Goal: Information Seeking & Learning: Check status

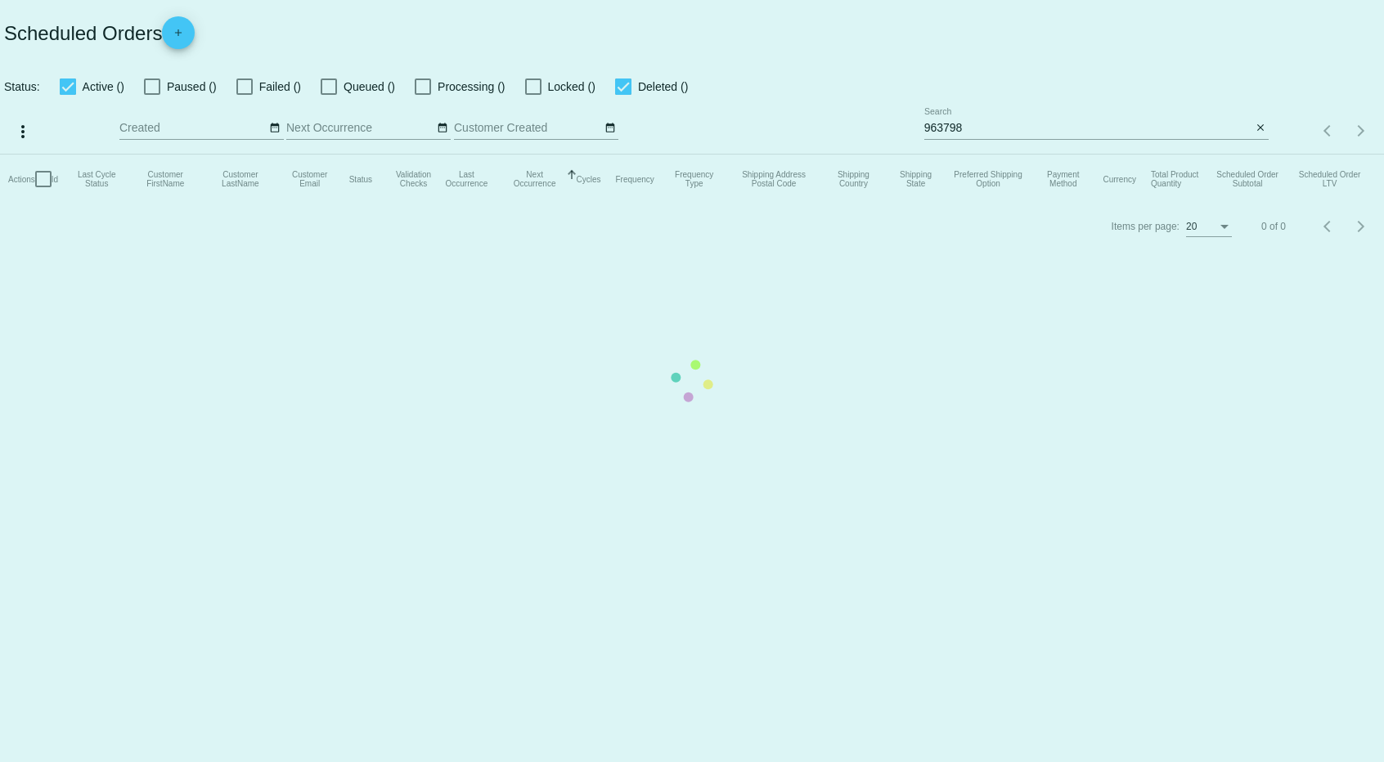
click at [1126, 155] on mat-table "Actions Id Last Cycle Status Customer FirstName Customer LastName Customer Emai…" at bounding box center [692, 179] width 1384 height 49
click at [1125, 155] on mat-table "Actions Id Last Cycle Status Customer FirstName Customer LastName Customer Emai…" at bounding box center [692, 179] width 1384 height 49
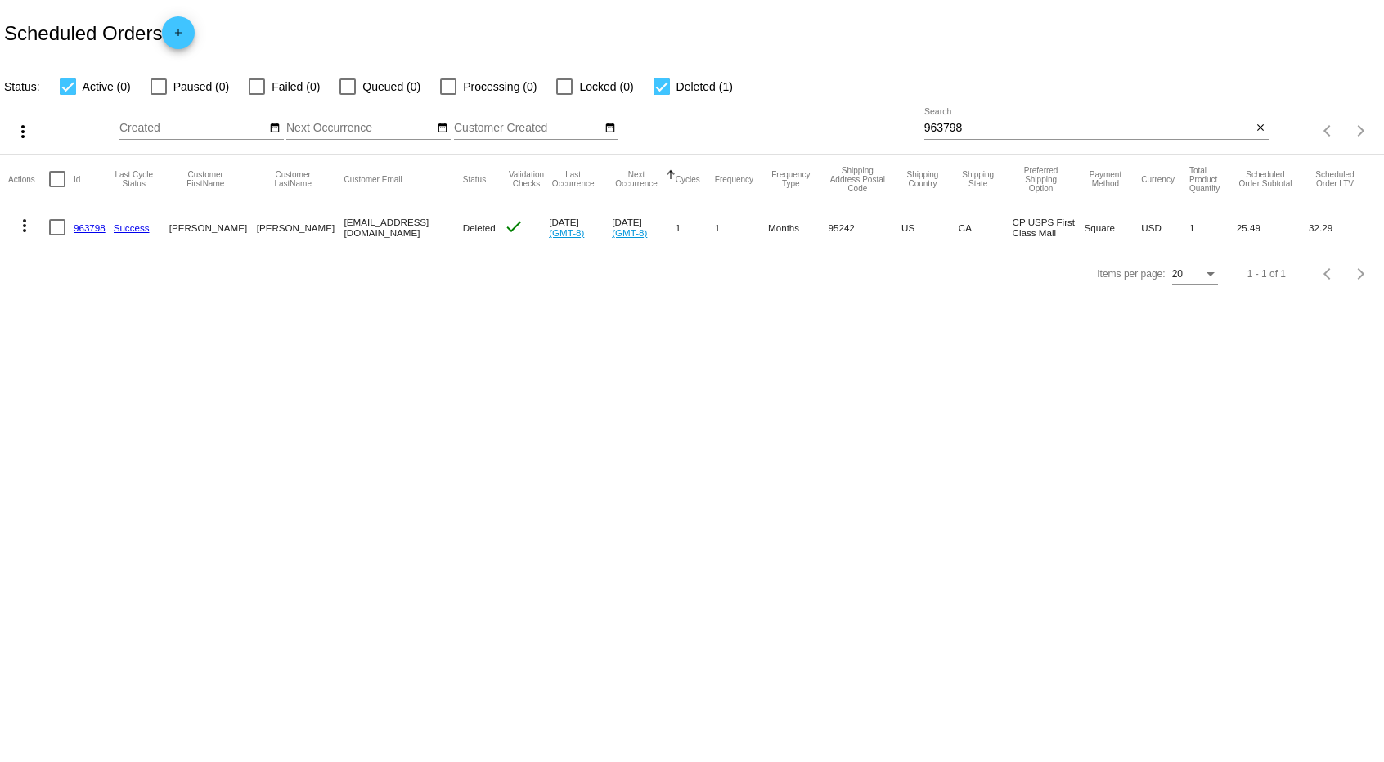
click at [1052, 118] on div "963798 Search" at bounding box center [1088, 124] width 328 height 32
paste input "[EMAIL_ADDRESS][DOMAIN_NAME]"
click at [1046, 135] on div "[EMAIL_ADDRESS][DOMAIN_NAME] Search" at bounding box center [1088, 124] width 328 height 32
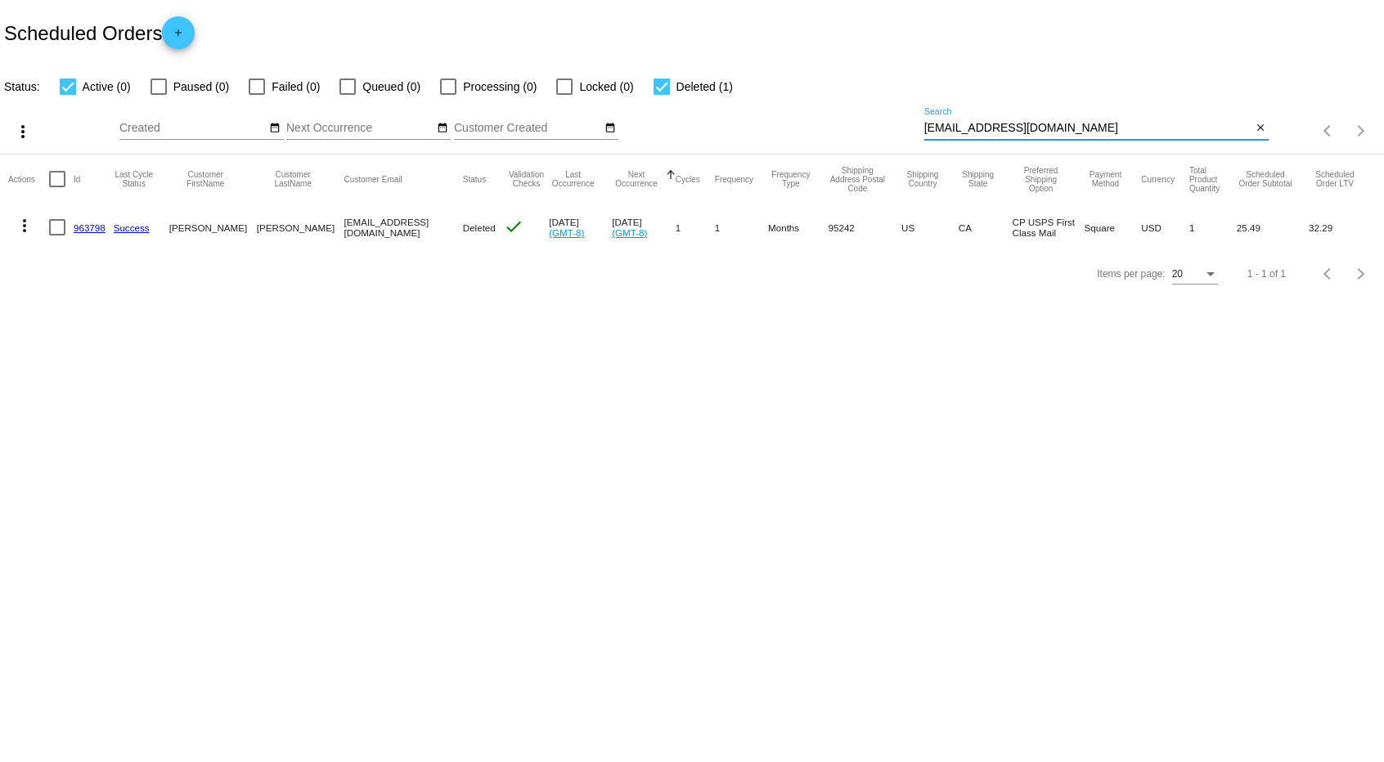
click at [1046, 155] on mat-table "Actions Id Last Cycle Status Customer FirstName Customer LastName Customer Emai…" at bounding box center [692, 203] width 1384 height 96
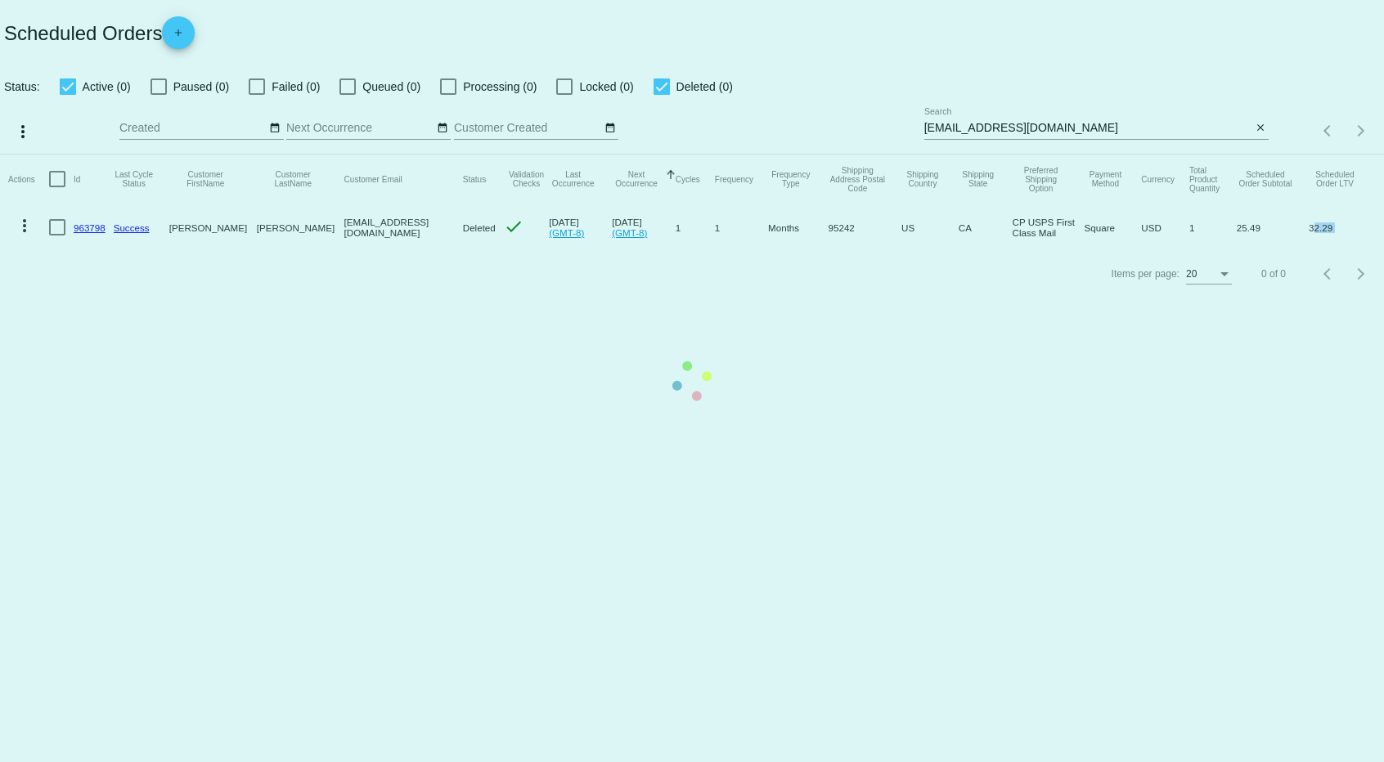
click at [1046, 155] on mat-table "Actions Id Last Cycle Status Customer FirstName Customer LastName Customer Emai…" at bounding box center [692, 203] width 1384 height 96
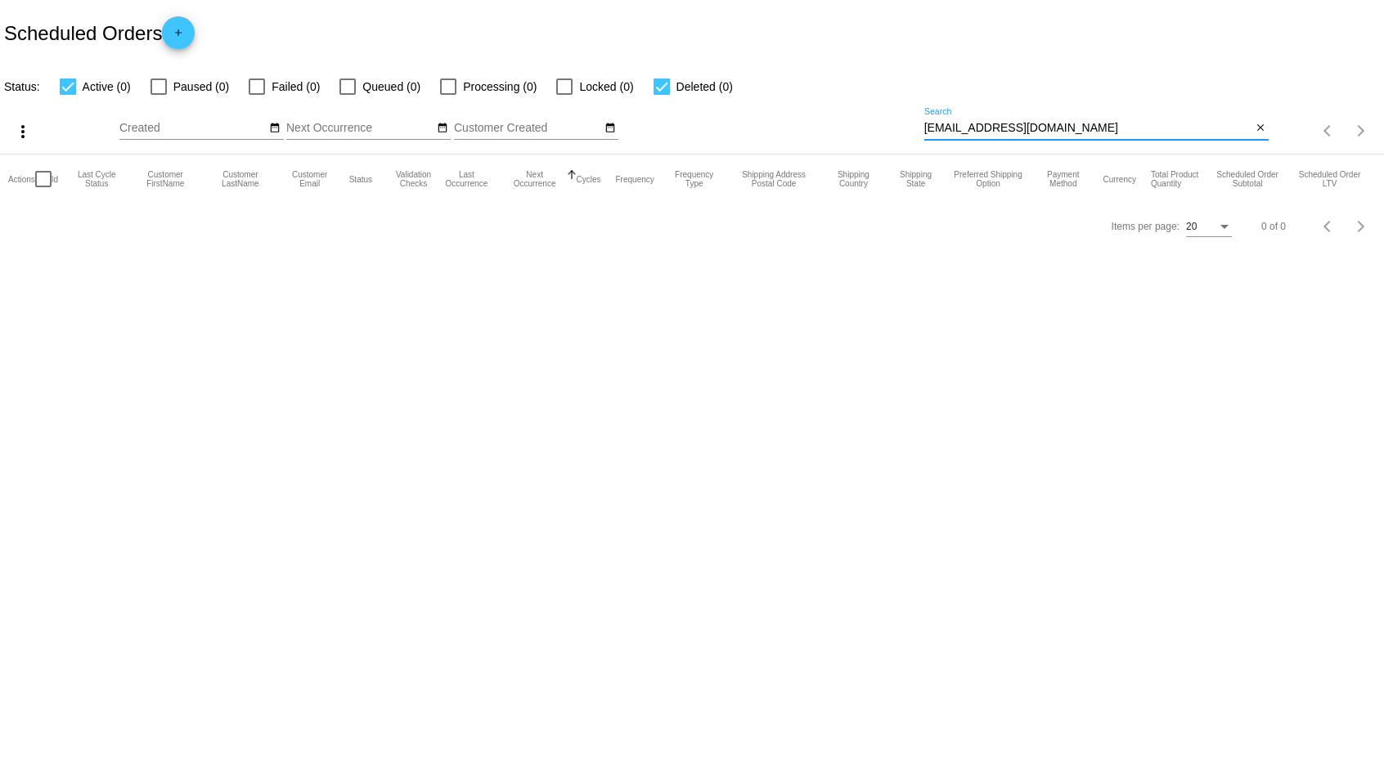
drag, startPoint x: 959, startPoint y: 128, endPoint x: 788, endPoint y: 121, distance: 171.1
click at [794, 124] on div "more_vert Aug Jan Feb Mar [DATE]" at bounding box center [692, 125] width 1384 height 58
type input "[EMAIL_ADDRESS][DOMAIN_NAME]"
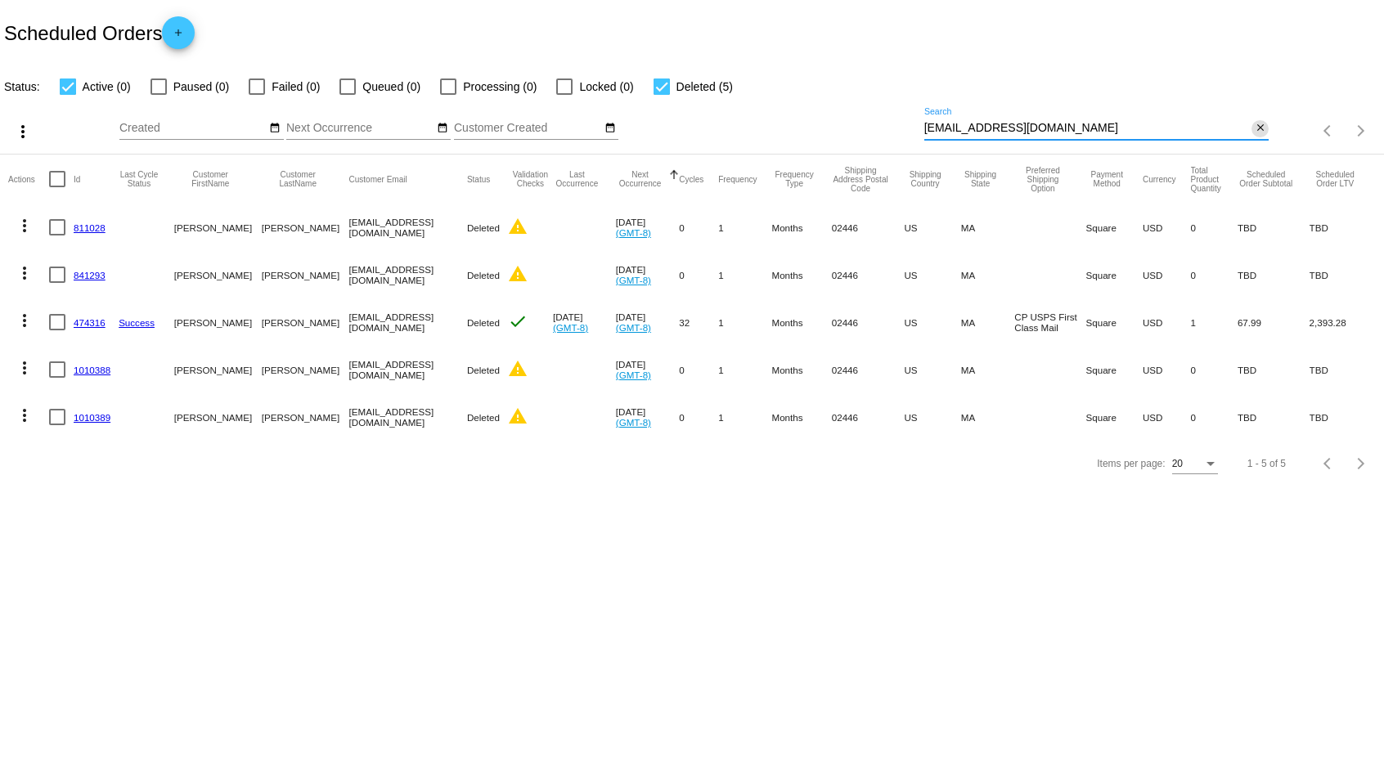
click at [1261, 132] on mat-icon "close" at bounding box center [1259, 128] width 11 height 13
